Goal: Task Accomplishment & Management: Use online tool/utility

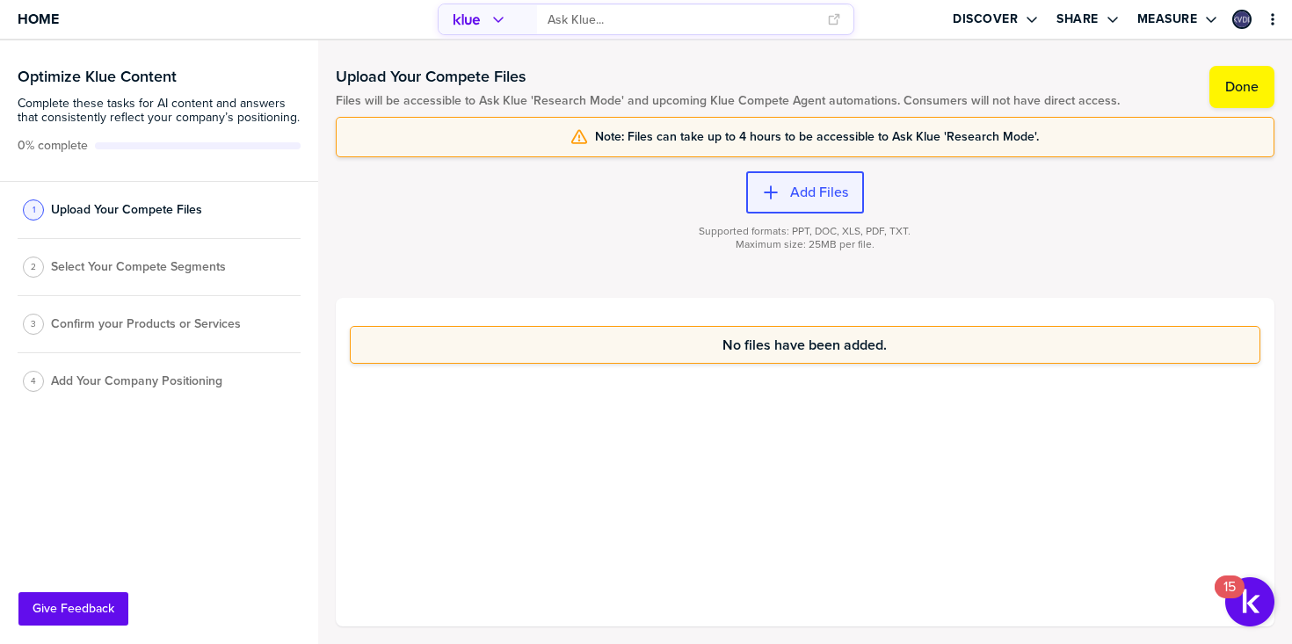
click at [795, 196] on label "Add Files" at bounding box center [819, 193] width 58 height 18
click at [1219, 97] on button "Done" at bounding box center [1242, 87] width 65 height 42
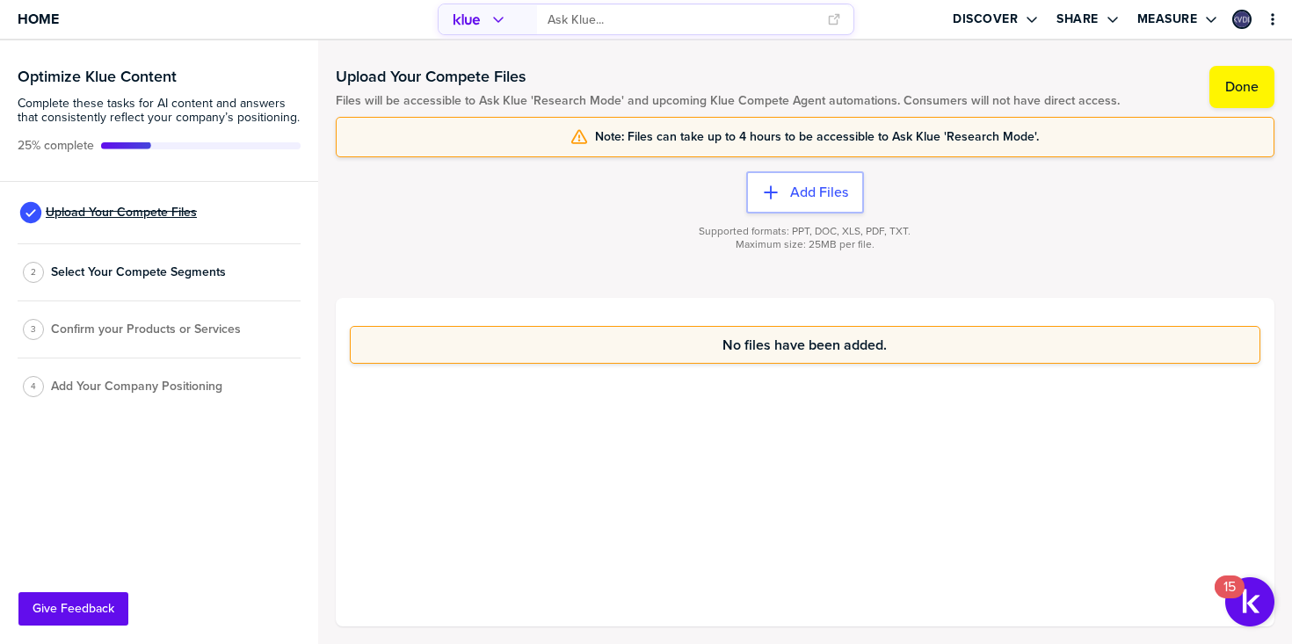
click at [147, 216] on span "Upload Your Compete Files" at bounding box center [121, 213] width 151 height 14
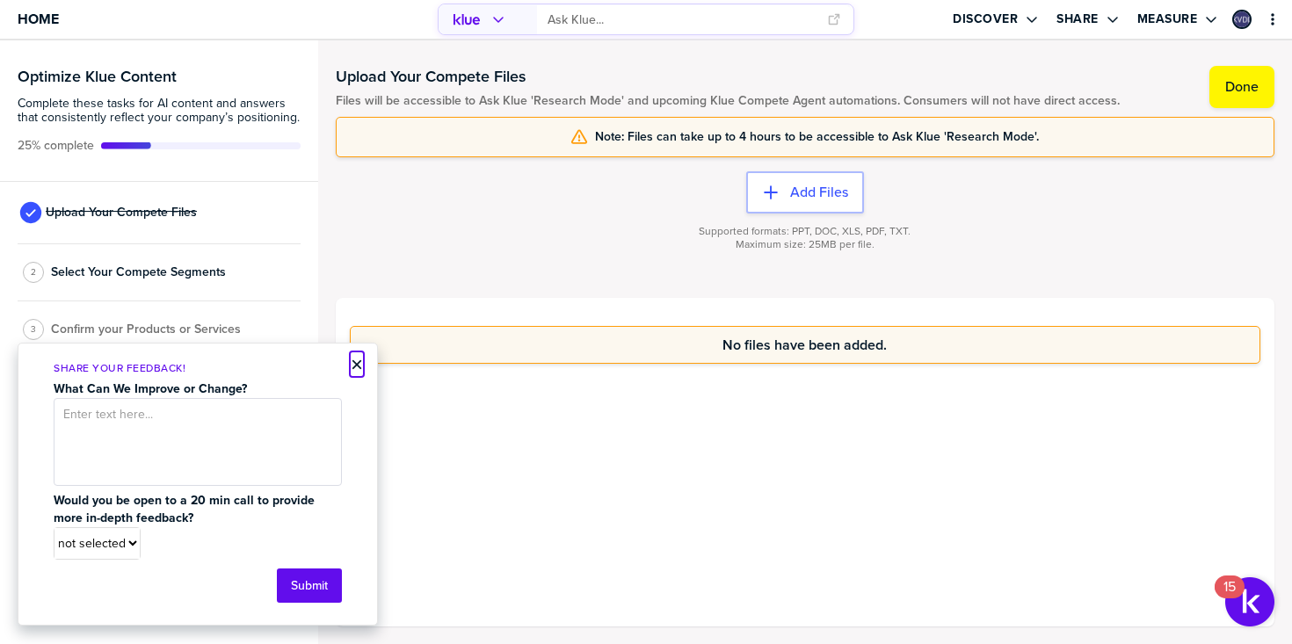
click at [361, 361] on button "×" at bounding box center [357, 364] width 12 height 21
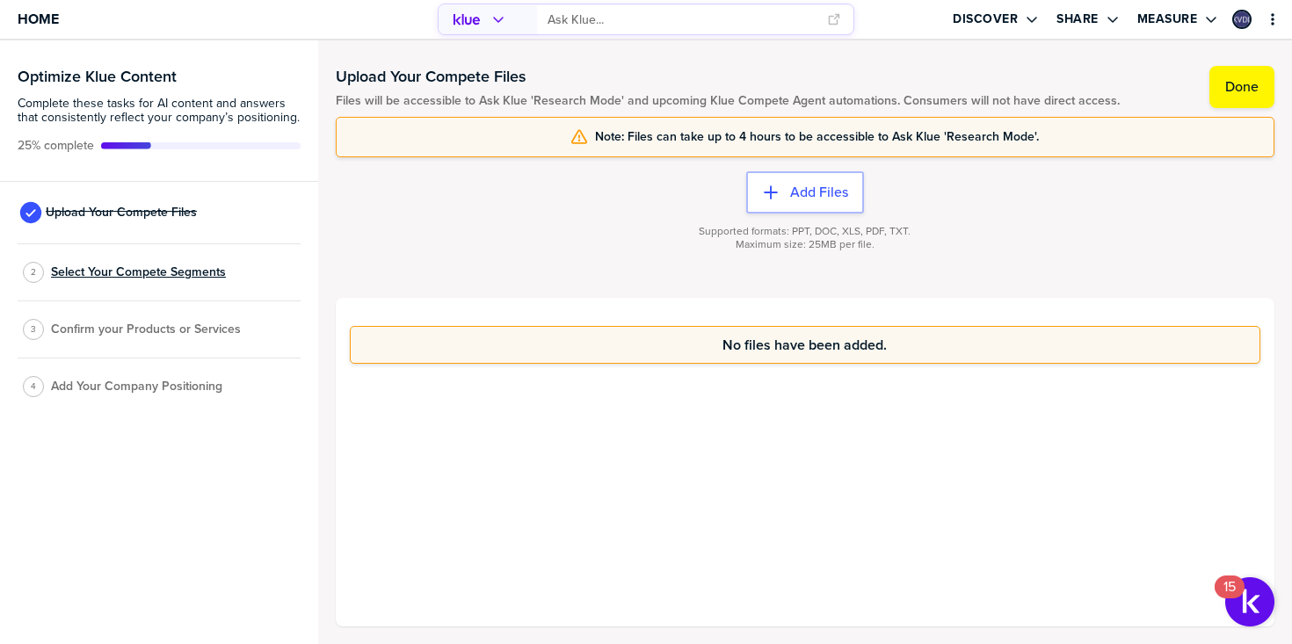
click at [147, 272] on span "Select Your Compete Segments" at bounding box center [138, 272] width 175 height 14
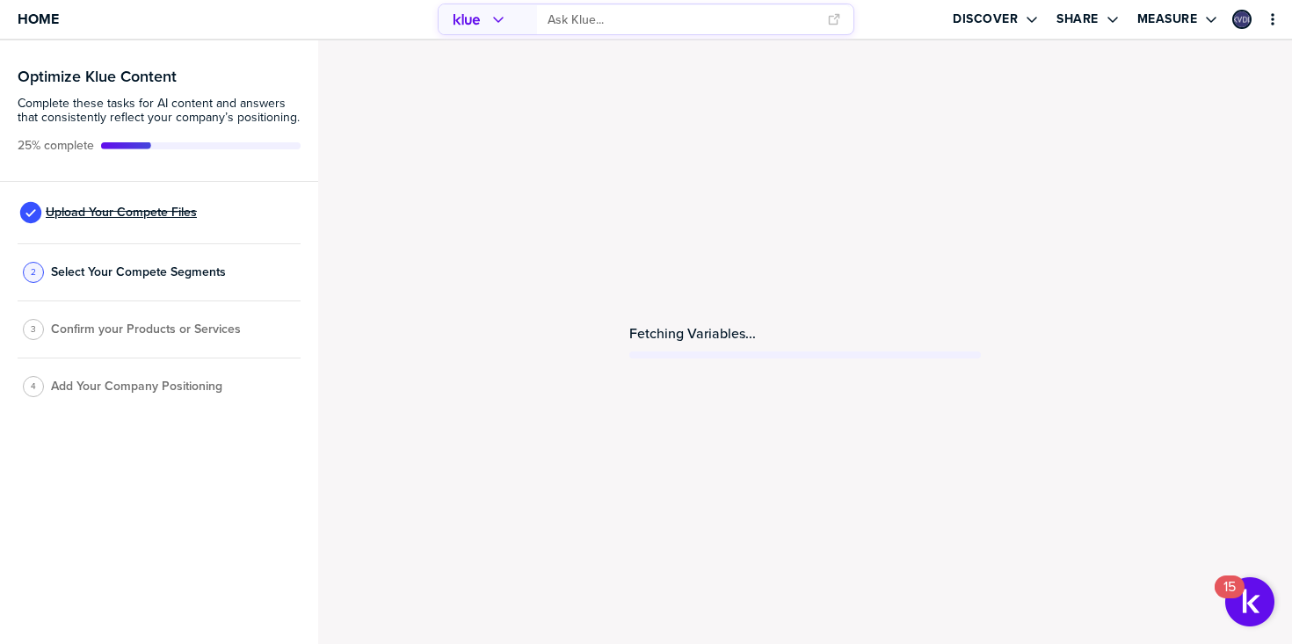
click at [124, 206] on span "Upload Your Compete Files" at bounding box center [121, 213] width 151 height 14
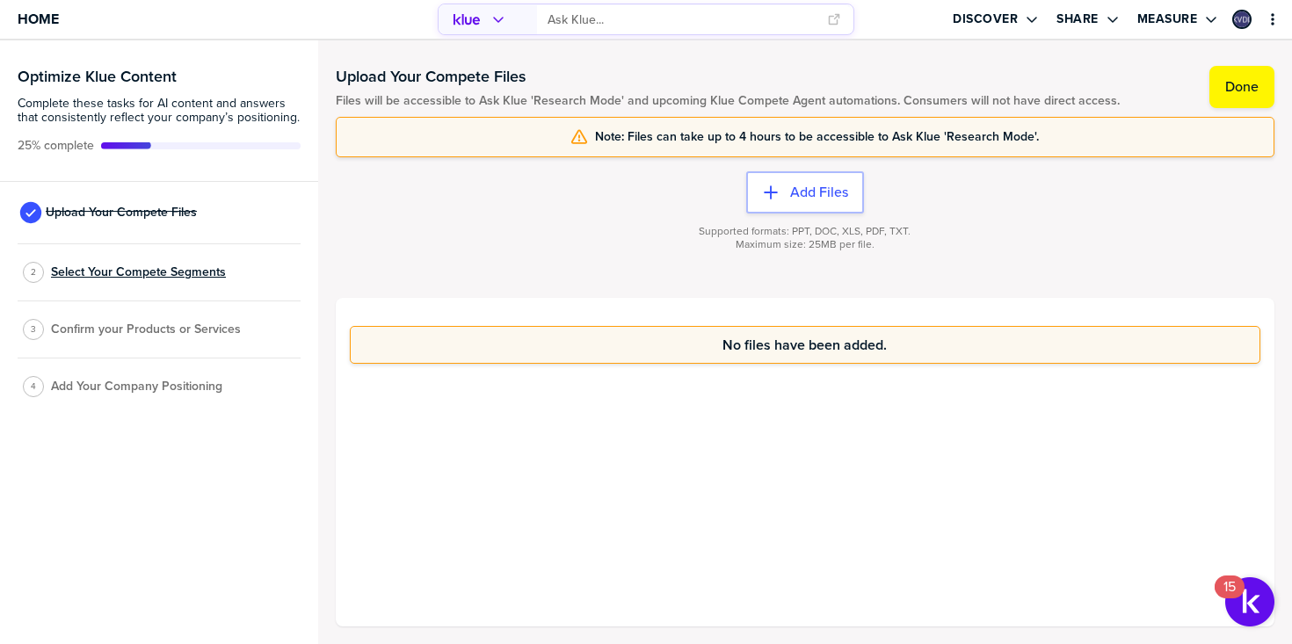
click at [123, 273] on span "Select Your Compete Segments" at bounding box center [138, 272] width 175 height 14
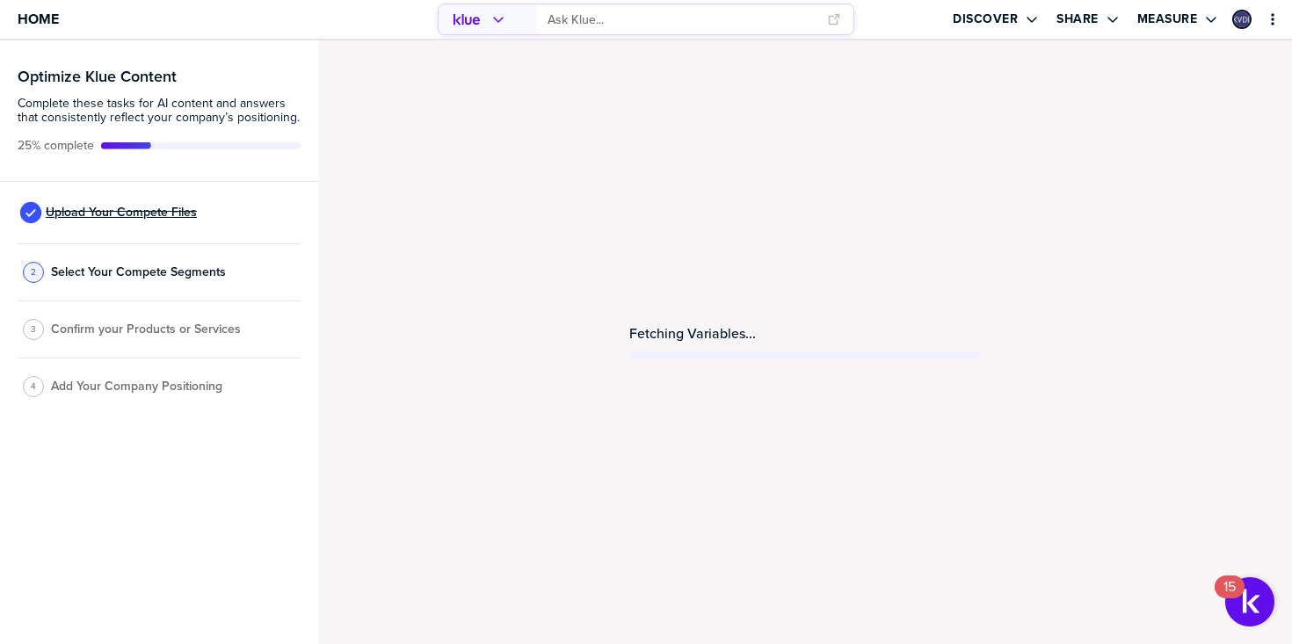
click at [101, 212] on span "Upload Your Compete Files" at bounding box center [121, 213] width 151 height 14
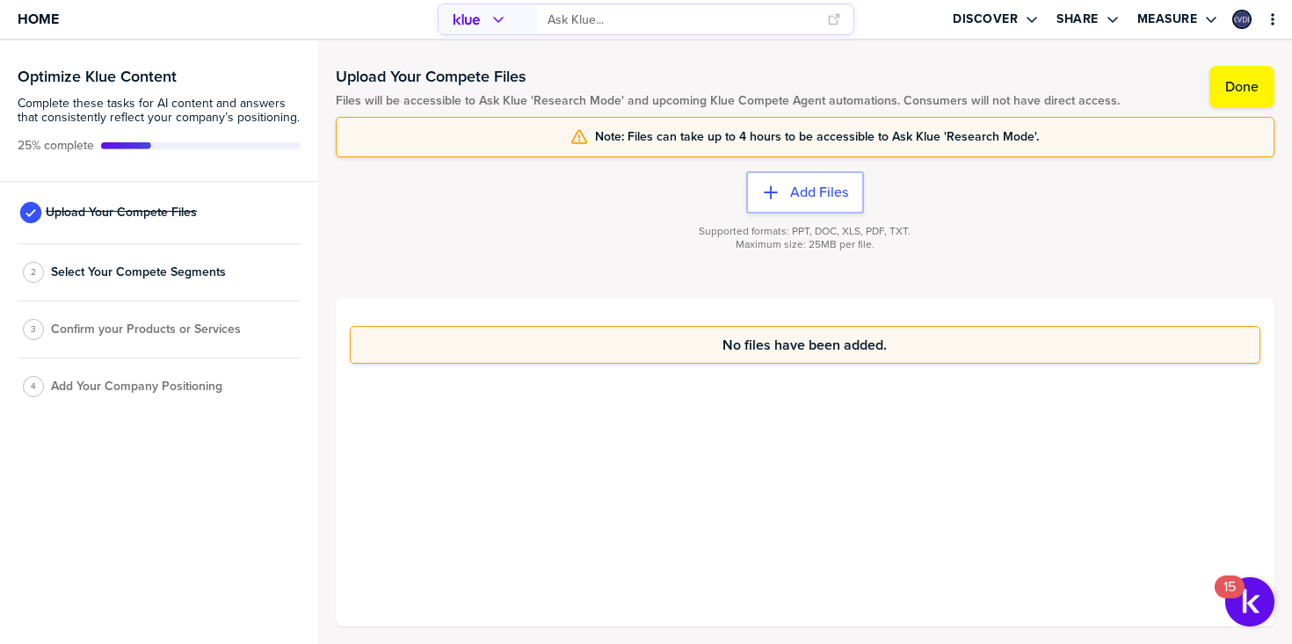
click at [147, 285] on div "2 Select Your Compete Segments" at bounding box center [159, 272] width 283 height 57
click at [148, 271] on span "Select Your Compete Segments" at bounding box center [138, 272] width 175 height 14
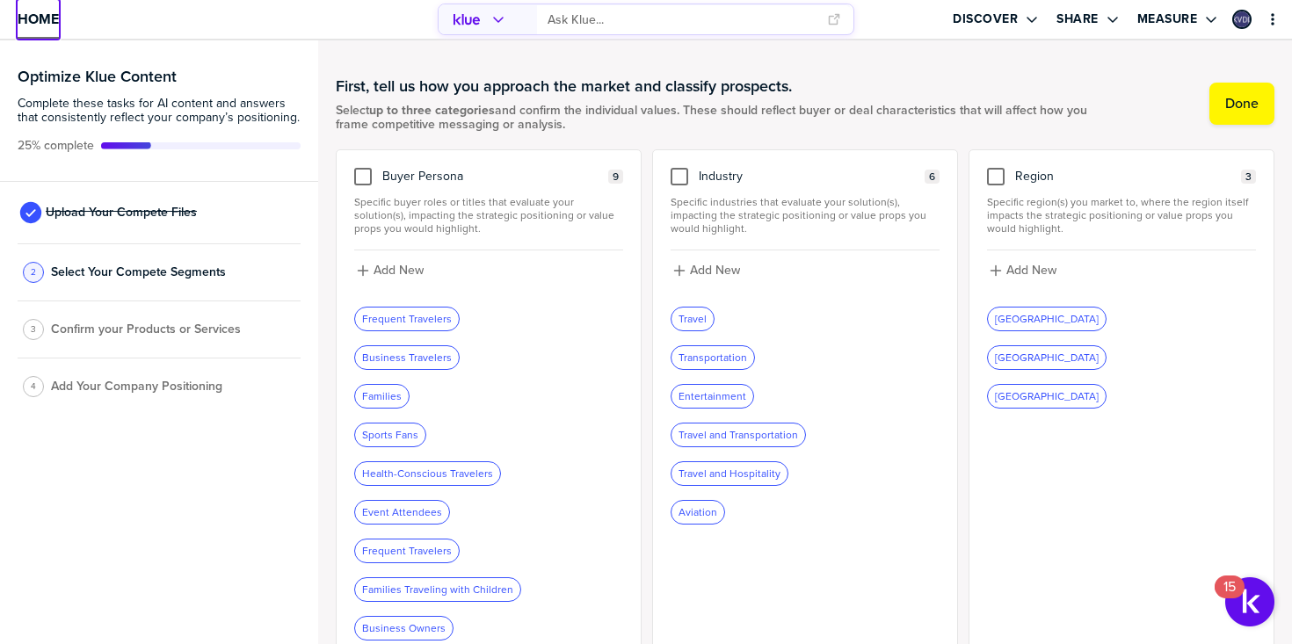
click at [36, 25] on span "Home" at bounding box center [38, 18] width 41 height 15
